Goal: Information Seeking & Learning: Learn about a topic

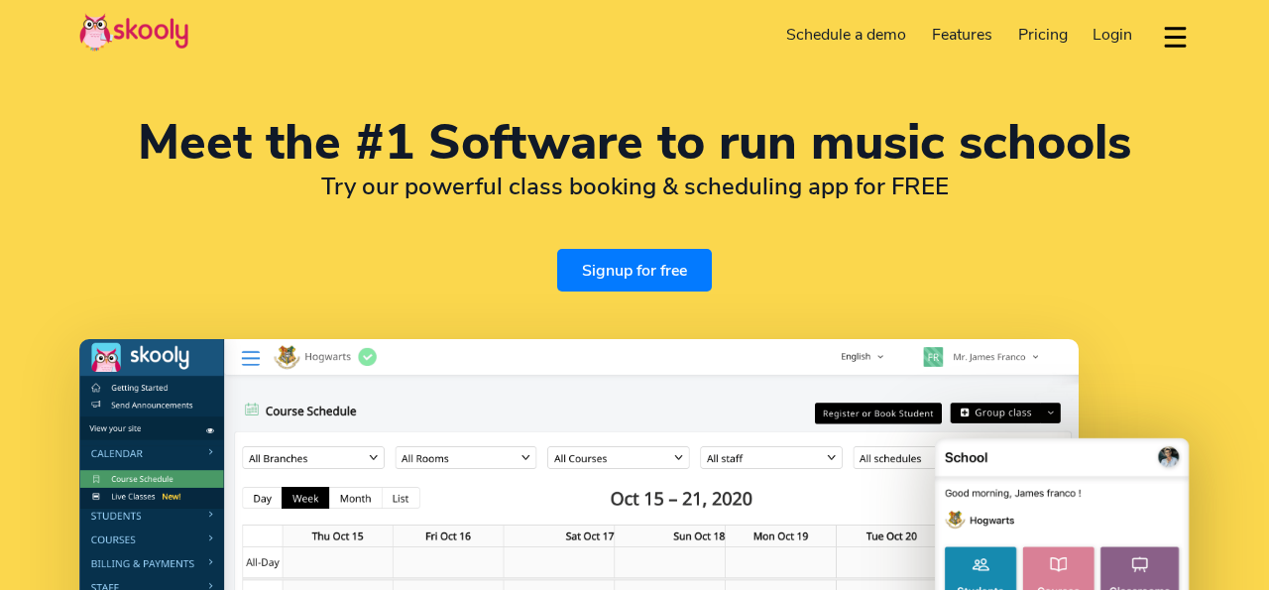
select select "en"
select select "91"
select select "[GEOGRAPHIC_DATA]"
select select "[GEOGRAPHIC_DATA]/[GEOGRAPHIC_DATA]"
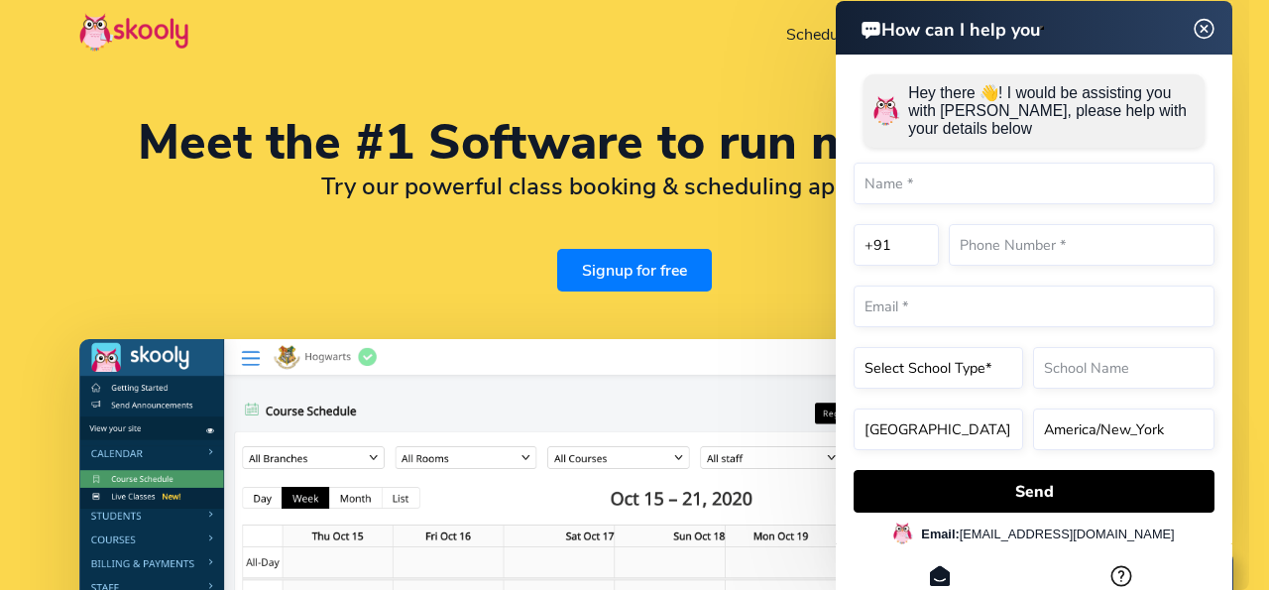
click at [1204, 22] on img at bounding box center [1205, 29] width 38 height 25
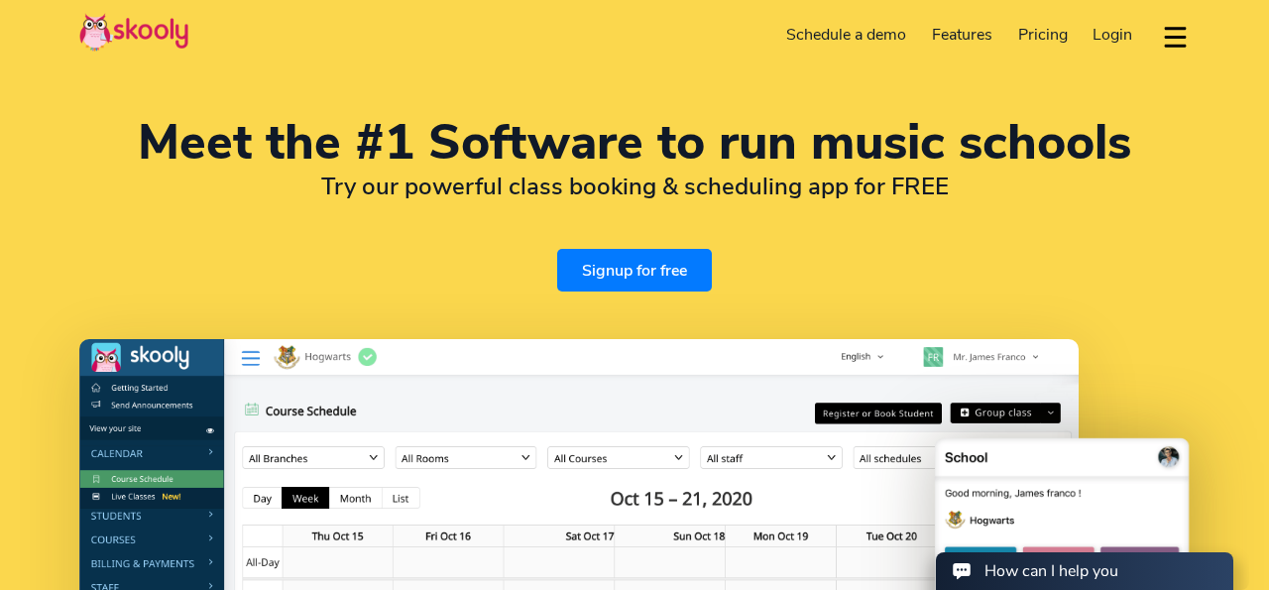
click at [1052, 33] on span "Pricing" at bounding box center [1043, 35] width 50 height 22
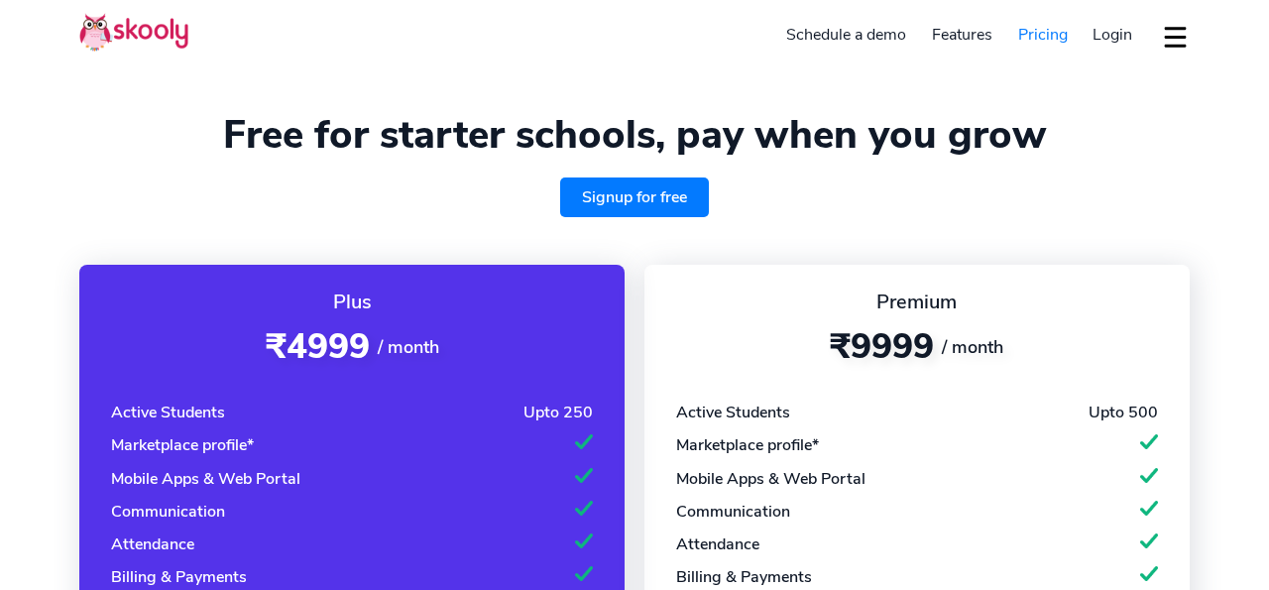
select select "en"
select select "91"
select select "[GEOGRAPHIC_DATA]"
select select "[GEOGRAPHIC_DATA]/[GEOGRAPHIC_DATA]"
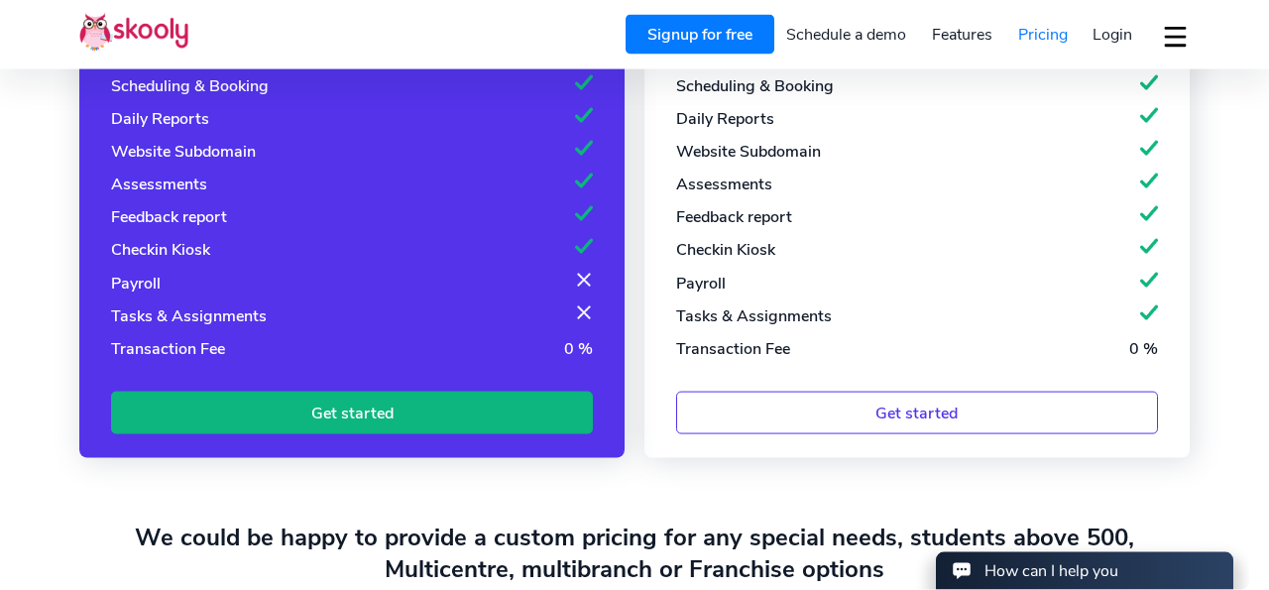
scroll to position [963, 0]
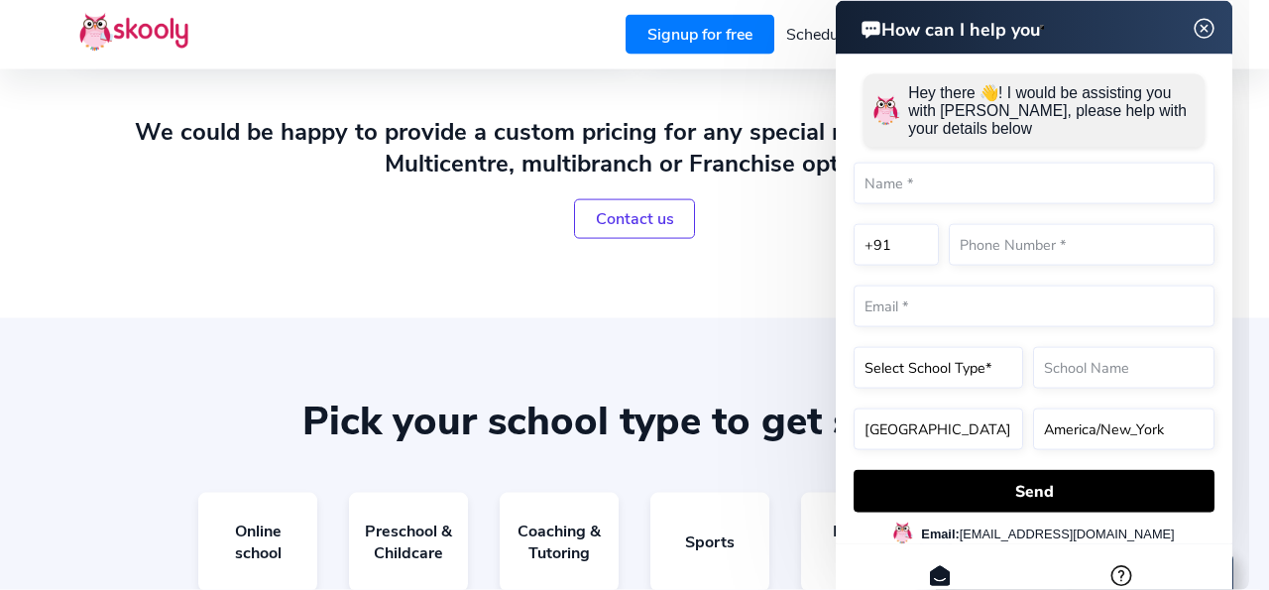
click at [1209, 36] on img at bounding box center [1205, 29] width 38 height 25
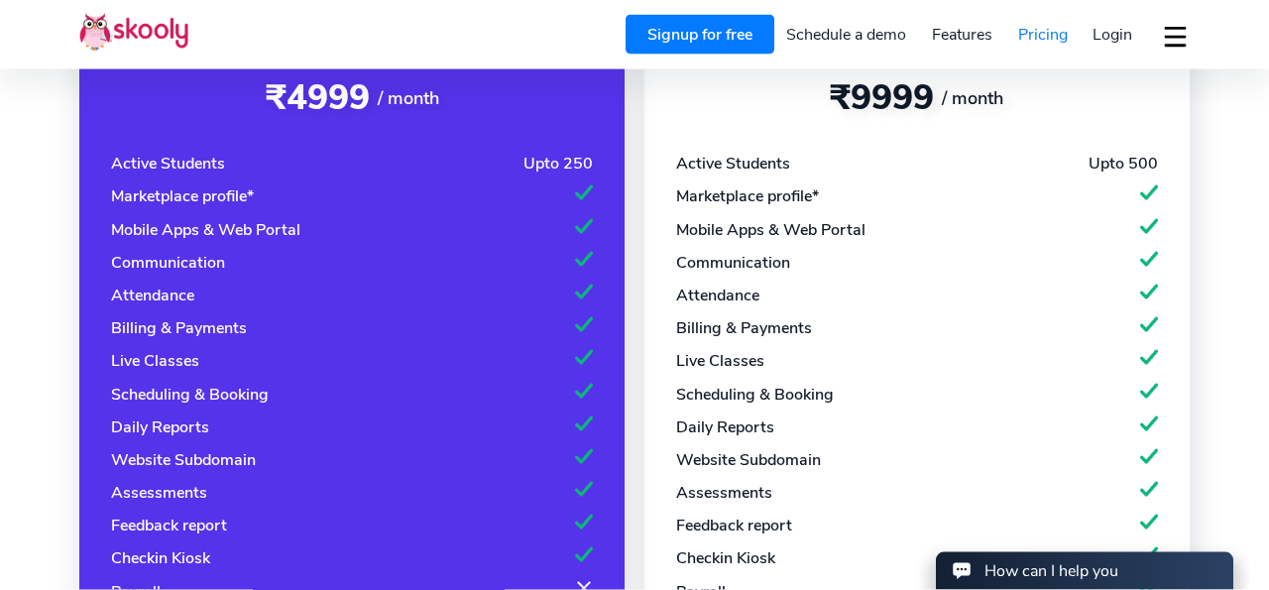
scroll to position [0, 0]
